Goal: Task Accomplishment & Management: Use online tool/utility

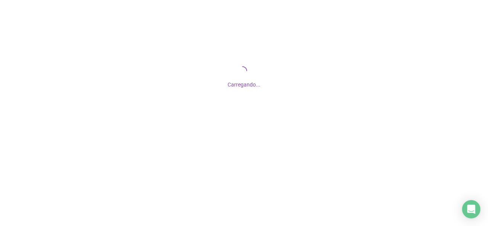
click at [152, 76] on div "Carregando..." at bounding box center [244, 76] width 488 height 152
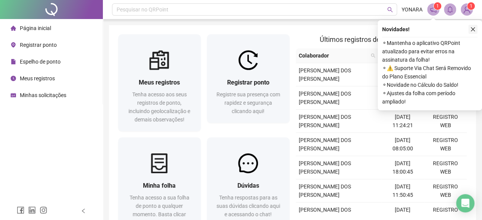
click at [474, 29] on icon "close" at bounding box center [472, 29] width 5 height 5
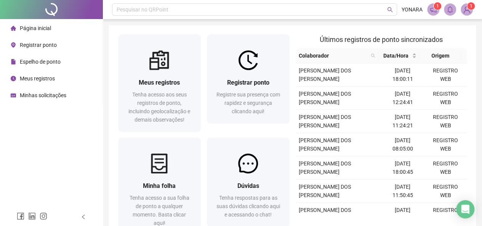
click at [37, 47] on span "Registrar ponto" at bounding box center [38, 45] width 37 height 6
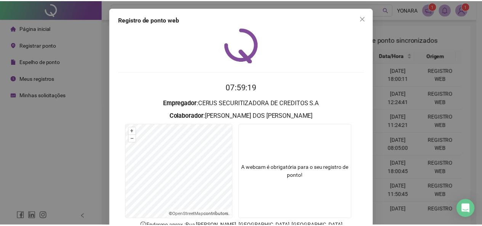
scroll to position [54, 0]
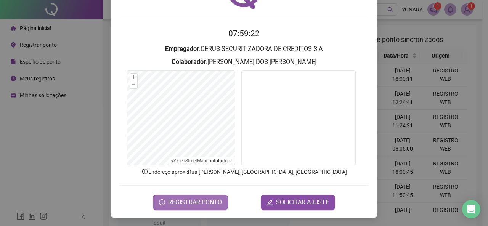
click at [208, 202] on span "REGISTRAR PONTO" at bounding box center [195, 202] width 54 height 9
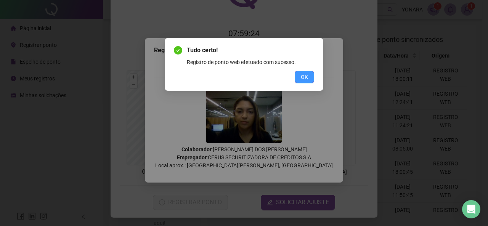
click at [307, 73] on span "OK" at bounding box center [304, 77] width 7 height 8
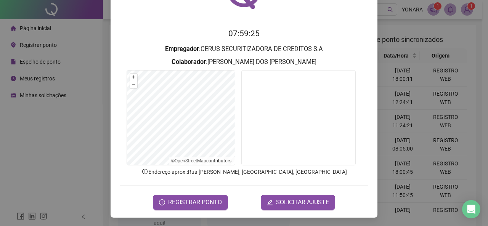
click at [81, 37] on div "Registro [PERSON_NAME] web 07:59:25 Empregador : CERUS SECURITIZADORA DE CREDIT…" at bounding box center [244, 113] width 488 height 226
